Goal: Task Accomplishment & Management: Manage account settings

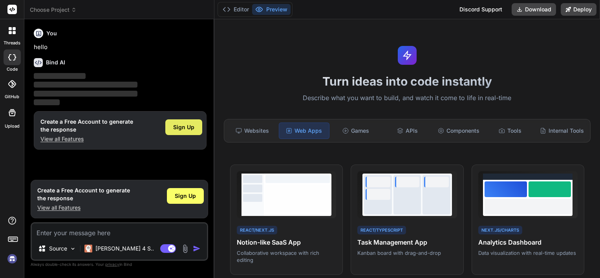
click at [189, 129] on span "Sign Up" at bounding box center [183, 127] width 21 height 8
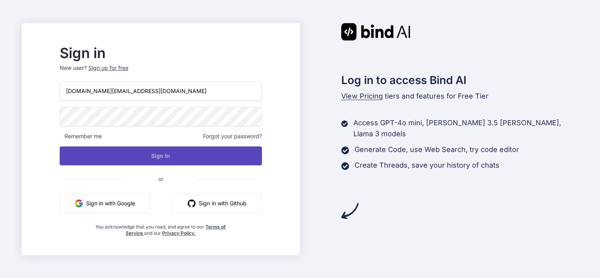
click at [187, 156] on button "Sign In" at bounding box center [161, 156] width 202 height 19
click at [185, 153] on button "Sign In" at bounding box center [161, 156] width 202 height 19
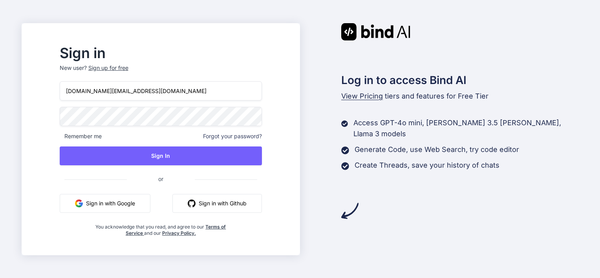
click at [158, 87] on input "[DOMAIN_NAME][EMAIL_ADDRESS][DOMAIN_NAME]" at bounding box center [161, 90] width 202 height 19
type input "based"
